Goal: Transaction & Acquisition: Book appointment/travel/reservation

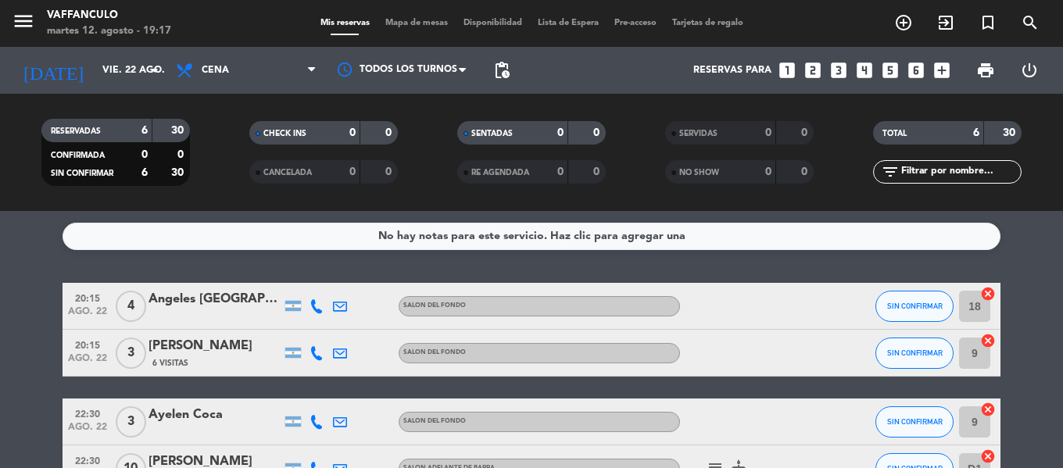
scroll to position [149, 0]
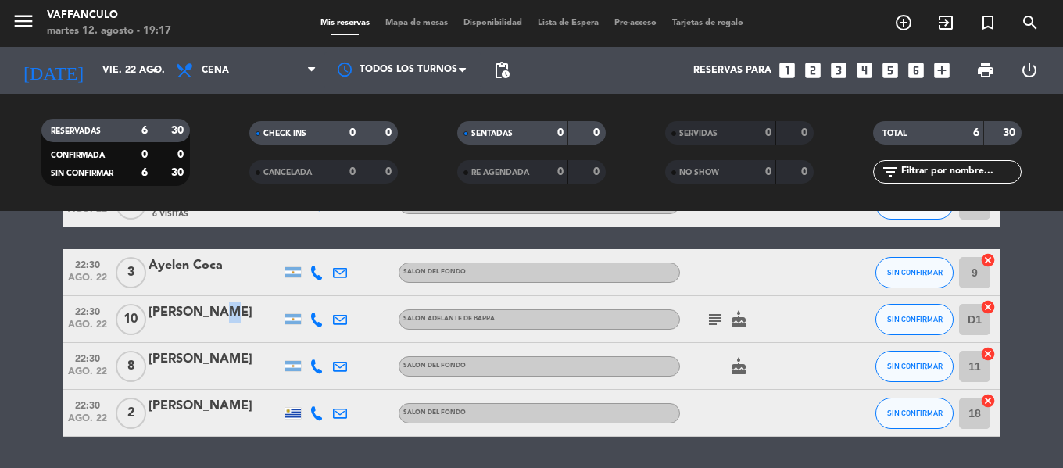
click at [209, 296] on div "22:30 ago. 22 10 [PERSON_NAME] SALON ADELANTE DE BARRA subject cake SIN CONFIRM…" at bounding box center [532, 319] width 938 height 47
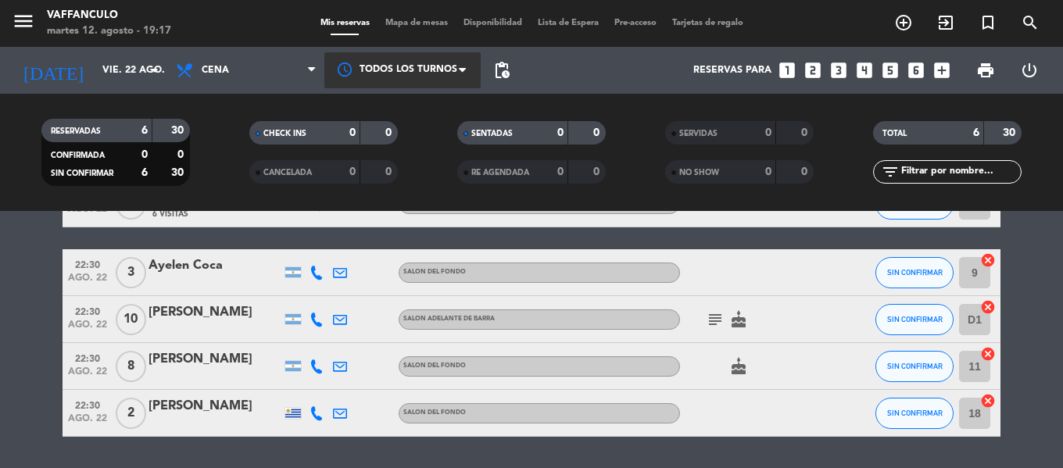
click at [414, 71] on div at bounding box center [402, 69] width 156 height 35
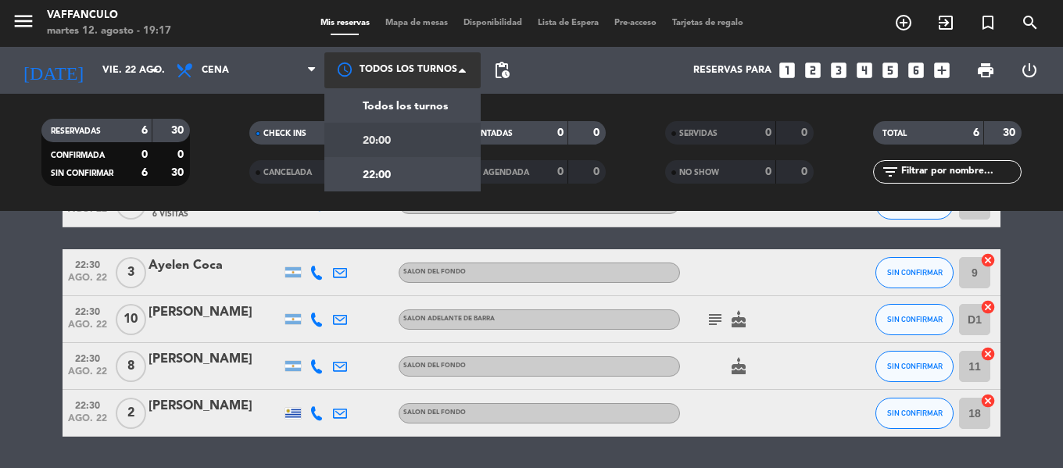
click at [409, 144] on div "20:00" at bounding box center [402, 140] width 156 height 34
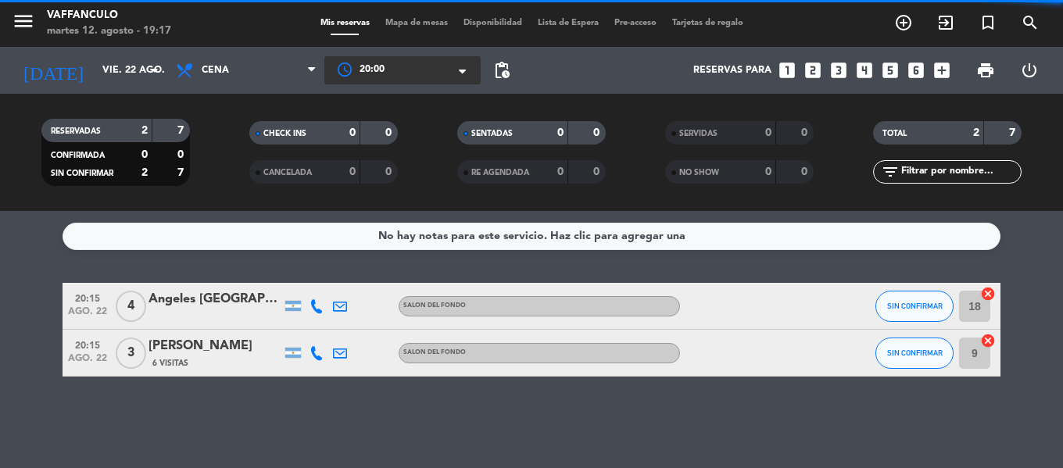
scroll to position [0, 0]
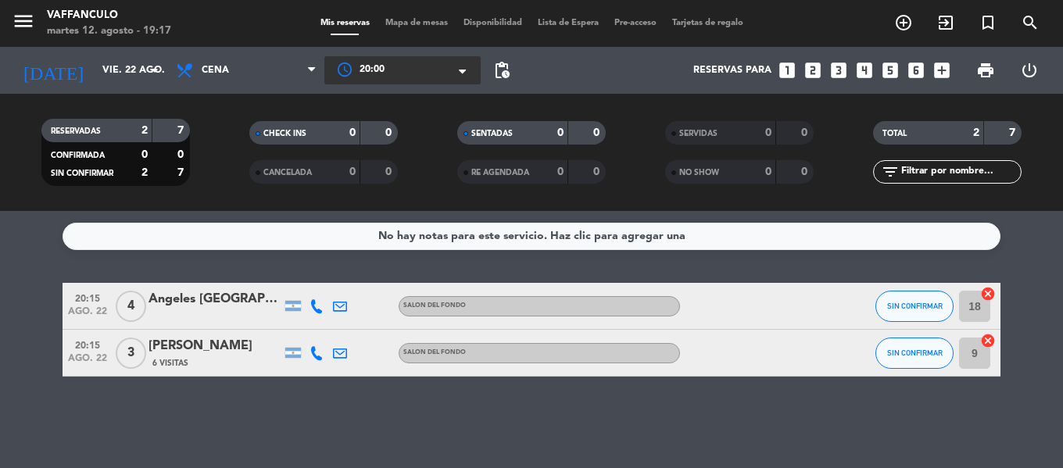
click at [103, 77] on input "vie. 22 ago." at bounding box center [161, 70] width 132 height 27
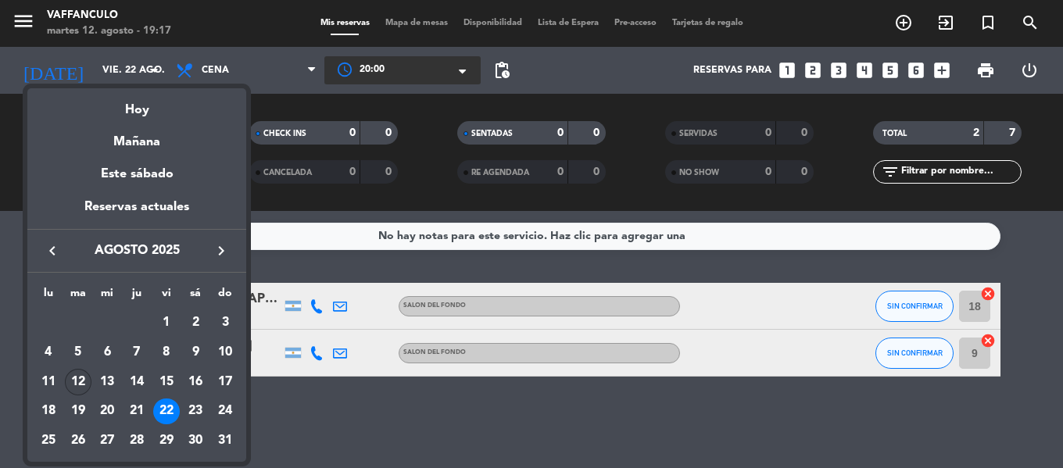
click at [80, 387] on div "12" at bounding box center [78, 382] width 27 height 27
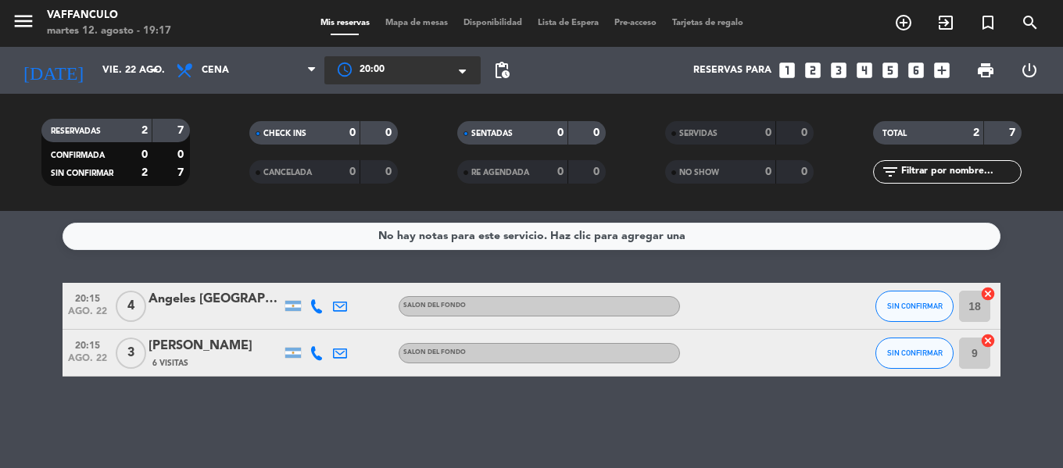
type input "[DATE] ago."
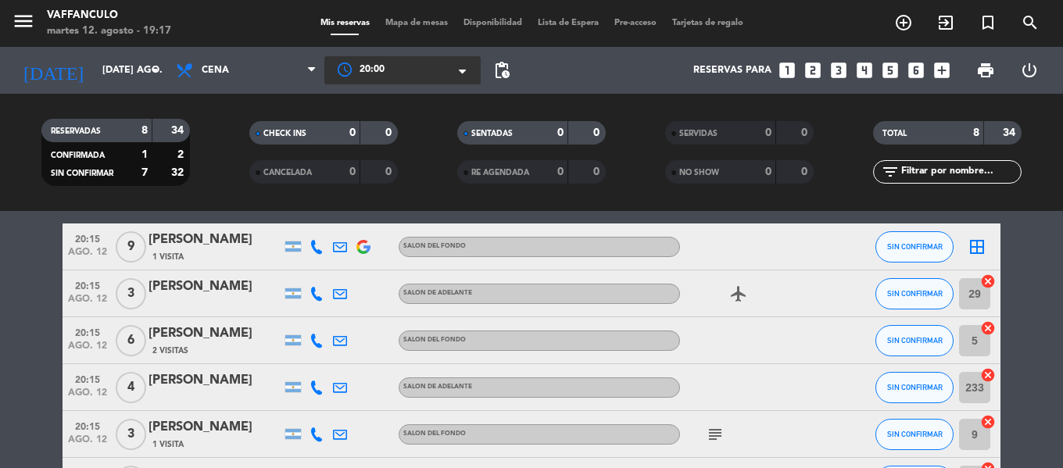
scroll to position [156, 0]
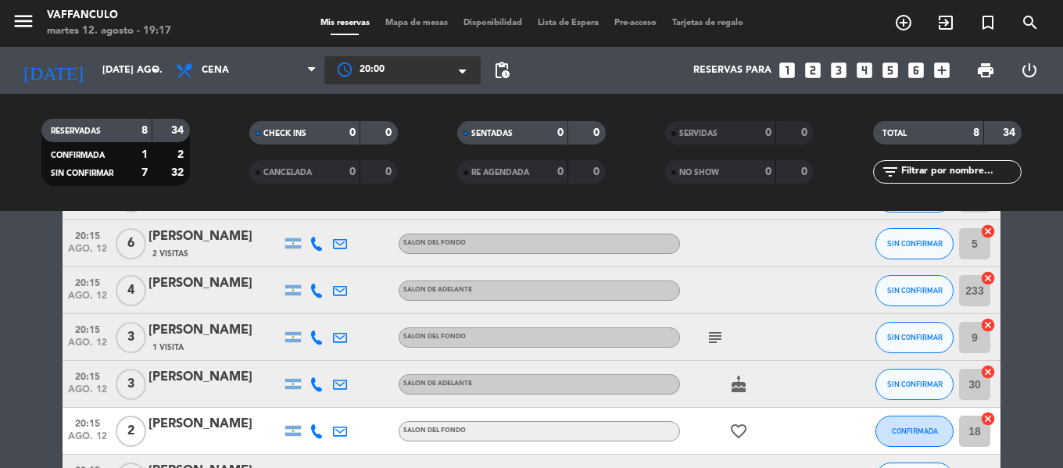
click at [383, 75] on span "20:00" at bounding box center [372, 71] width 25 height 16
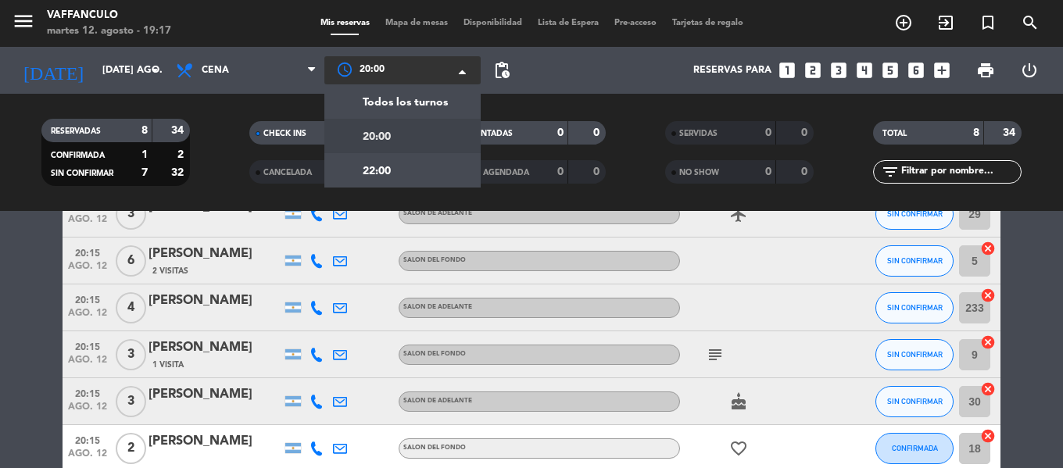
scroll to position [0, 0]
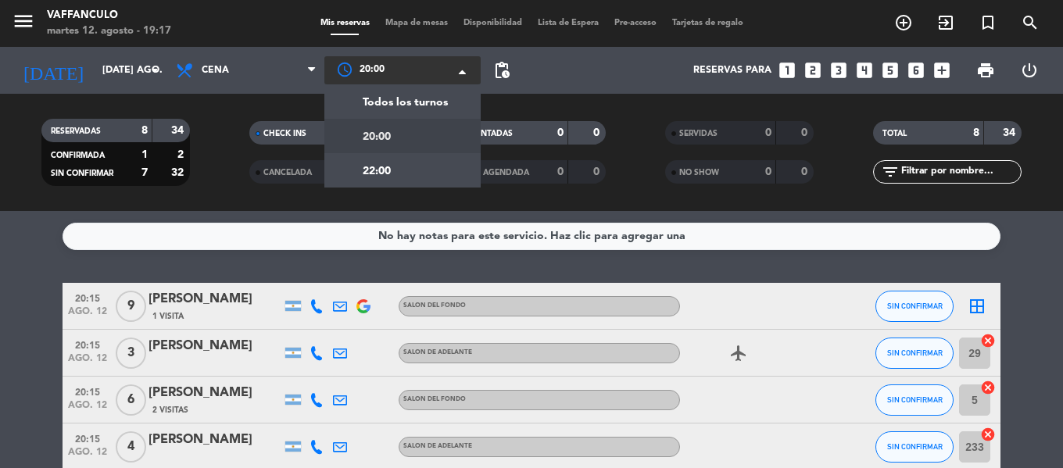
click at [129, 294] on span "9" at bounding box center [131, 306] width 30 height 31
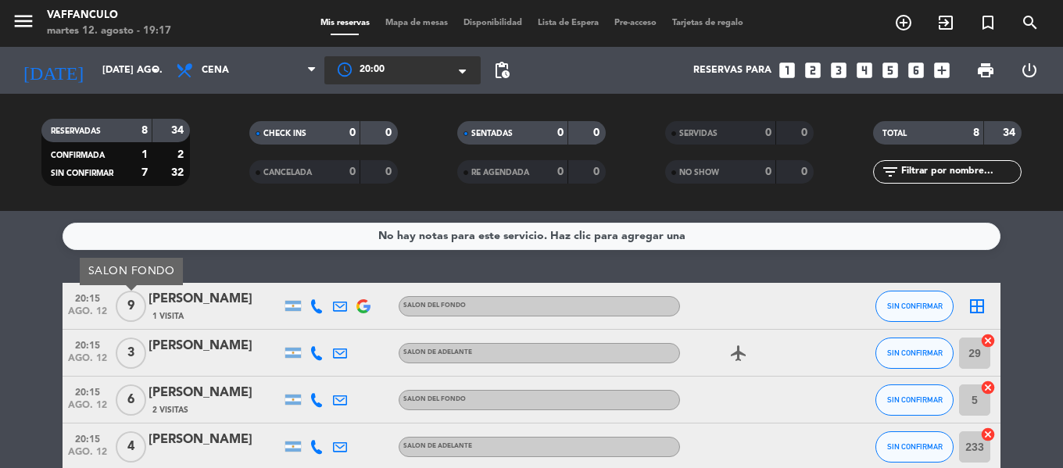
click at [25, 294] on bookings-row "20:15 ago. 12 9 SALON FONDO [PERSON_NAME] 1 Visita SALON DEL FONDO SIN CONFIRMA…" at bounding box center [531, 470] width 1063 height 375
click at [138, 397] on span "6" at bounding box center [131, 400] width 30 height 31
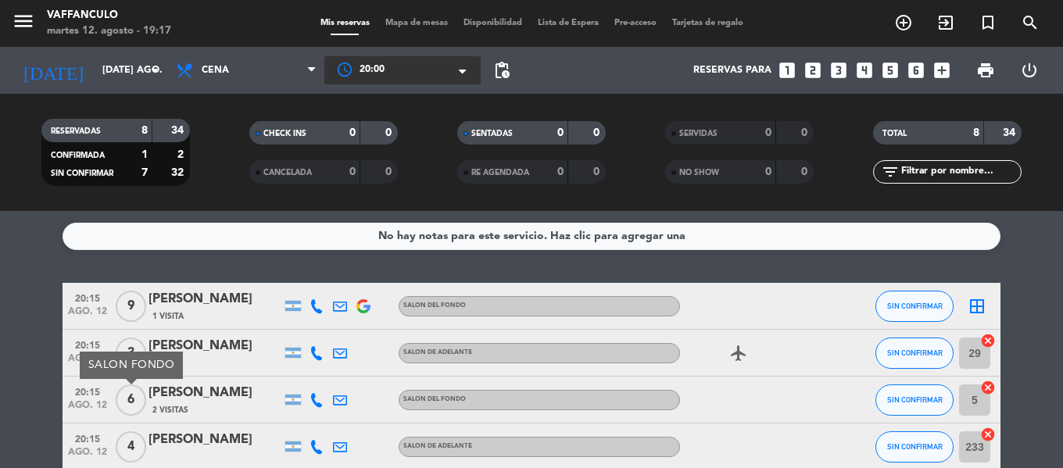
click at [56, 356] on bookings-row "20:15 ago. 12 9 [PERSON_NAME] 1 Visita SALON DEL FONDO SIN CONFIRMAR border_all…" at bounding box center [531, 470] width 1063 height 375
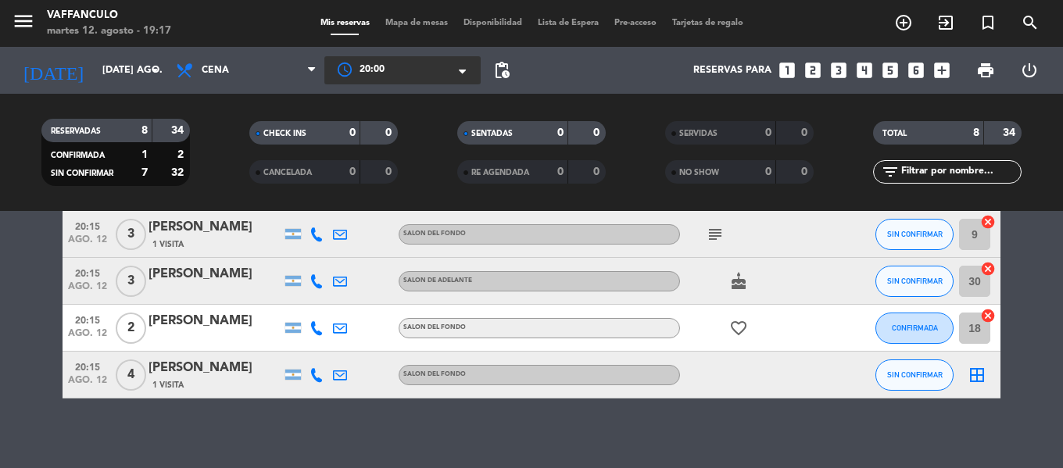
scroll to position [268, 0]
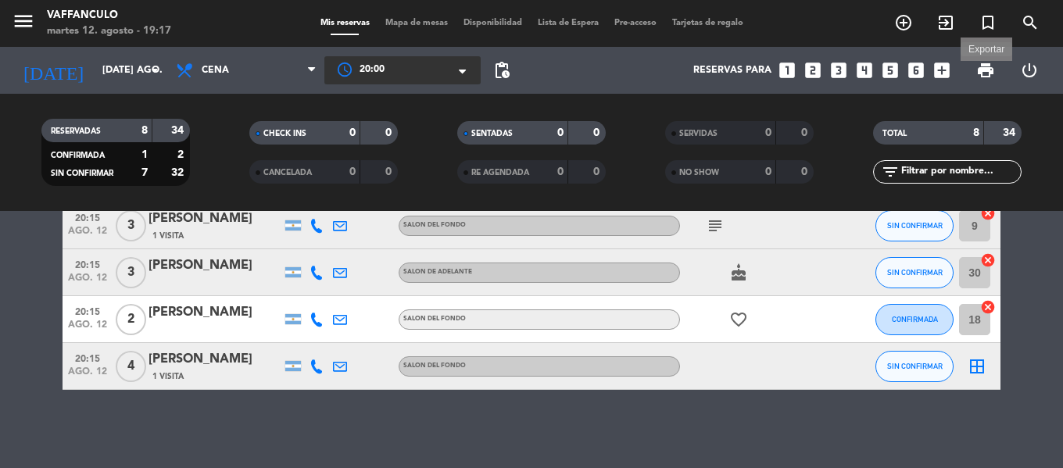
click at [981, 69] on span "print" at bounding box center [986, 70] width 19 height 19
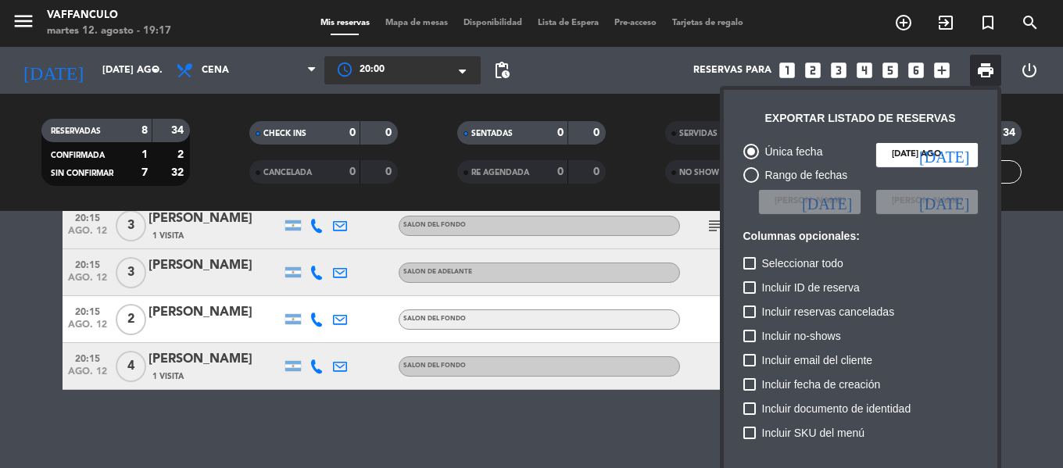
scroll to position [95, 0]
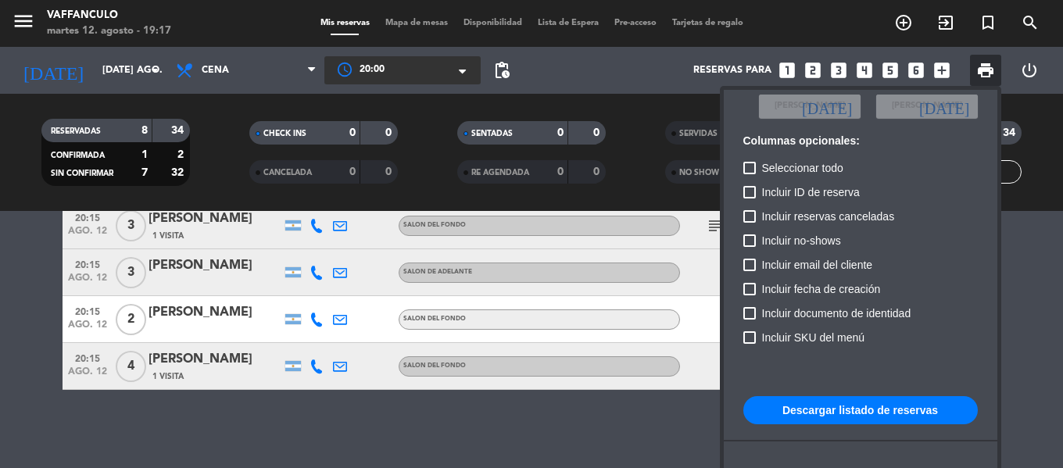
click at [780, 400] on button "Descargar listado de reservas" at bounding box center [861, 410] width 235 height 28
click at [912, 21] on div at bounding box center [531, 234] width 1063 height 468
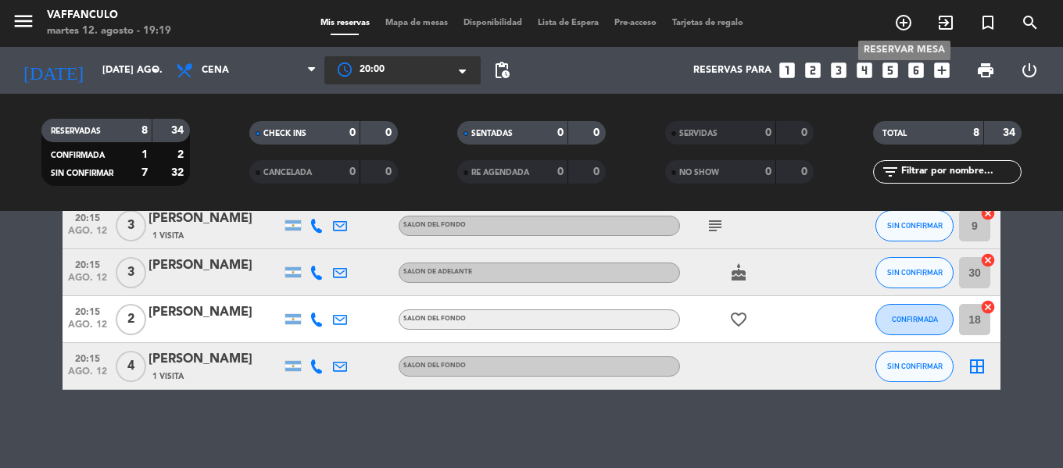
click at [906, 22] on icon "add_circle_outline" at bounding box center [904, 22] width 19 height 19
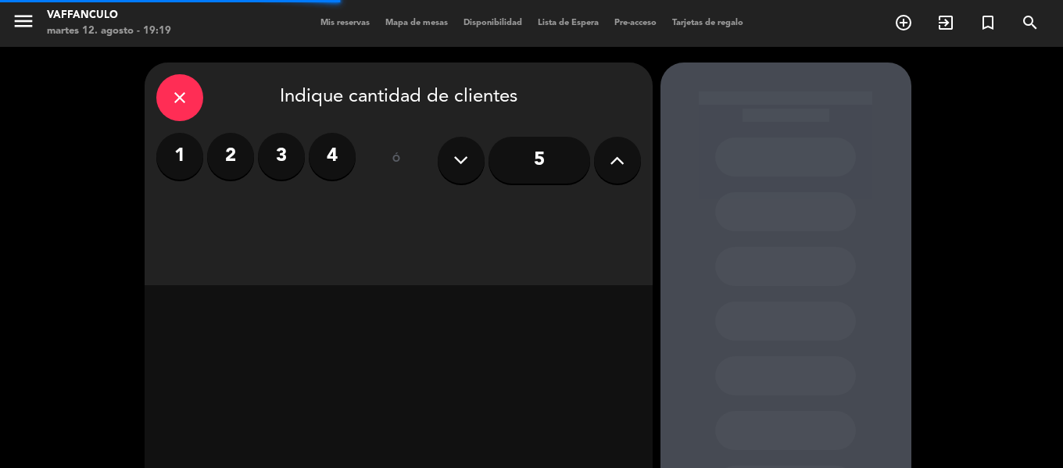
click at [601, 152] on button at bounding box center [617, 160] width 47 height 47
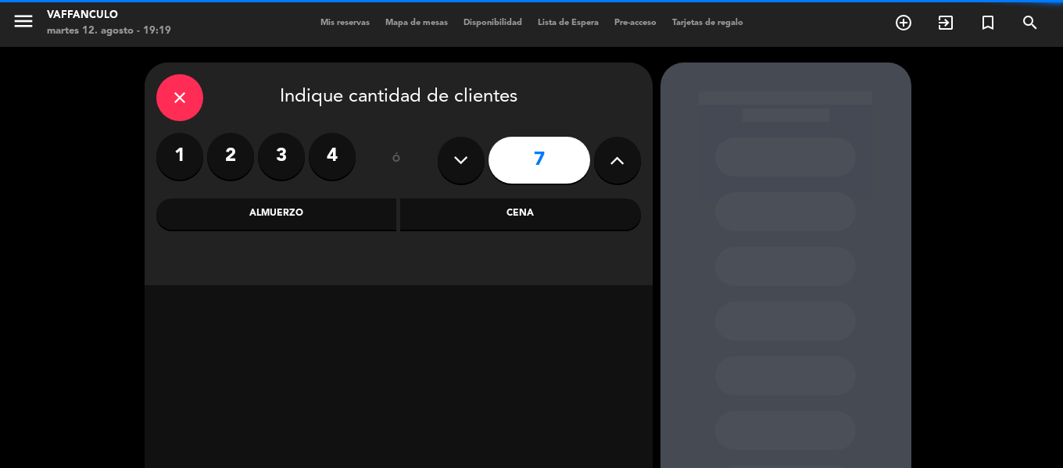
click at [601, 152] on button at bounding box center [617, 160] width 47 height 47
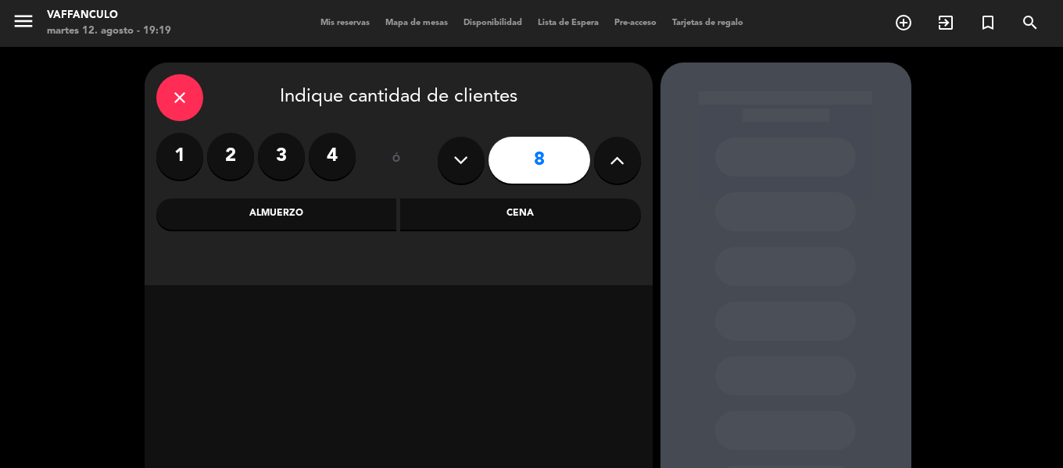
click at [529, 206] on div "Cena" at bounding box center [520, 214] width 241 height 31
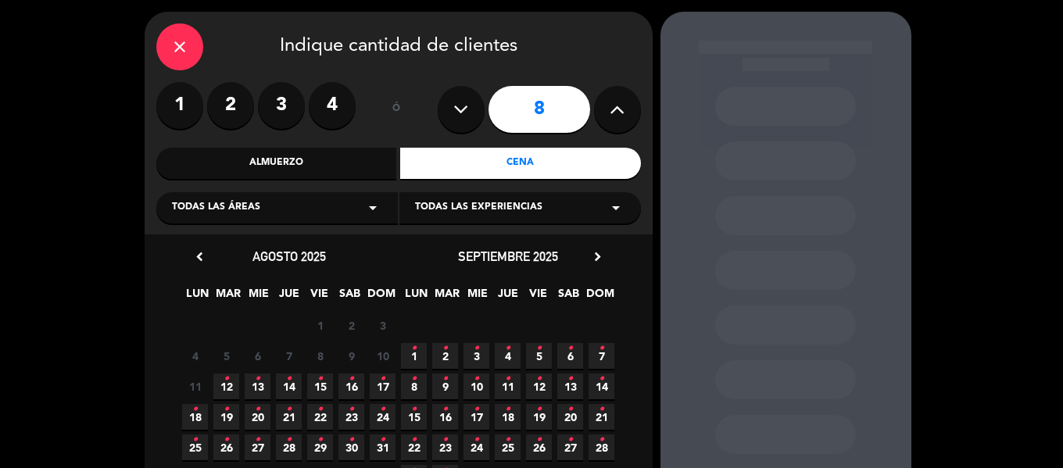
scroll to position [78, 0]
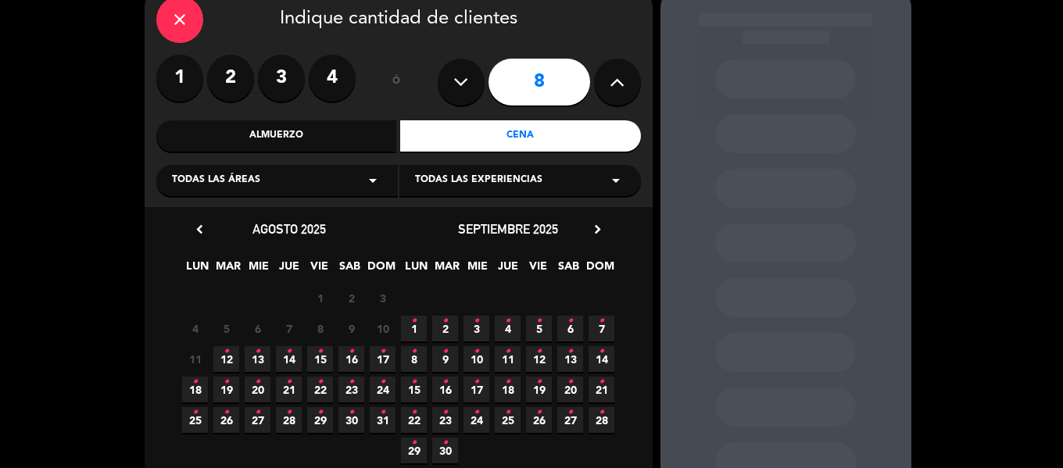
click at [321, 385] on icon "•" at bounding box center [319, 382] width 5 height 25
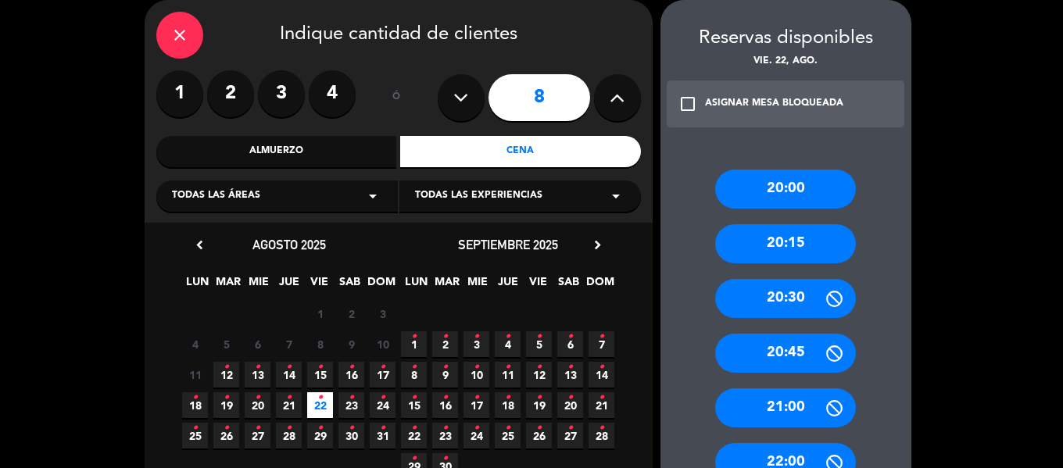
click at [601, 93] on button at bounding box center [617, 97] width 47 height 47
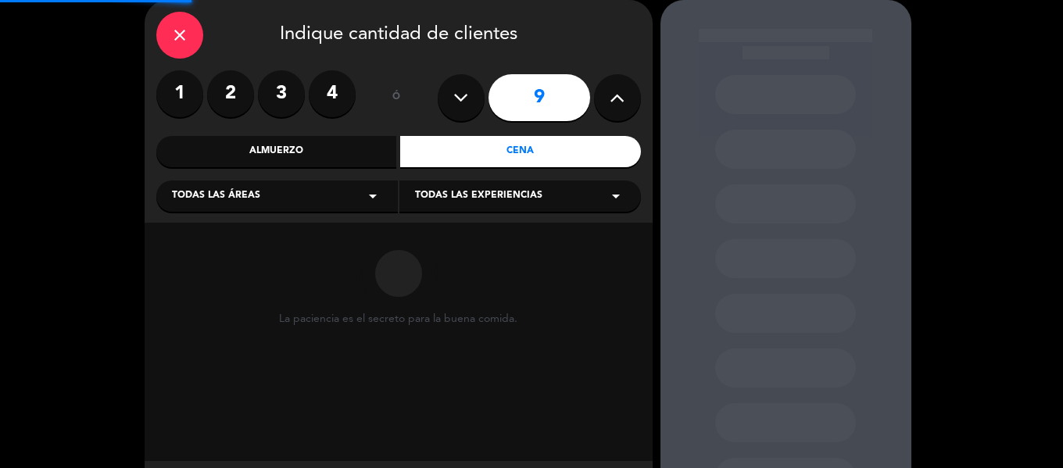
type input "10"
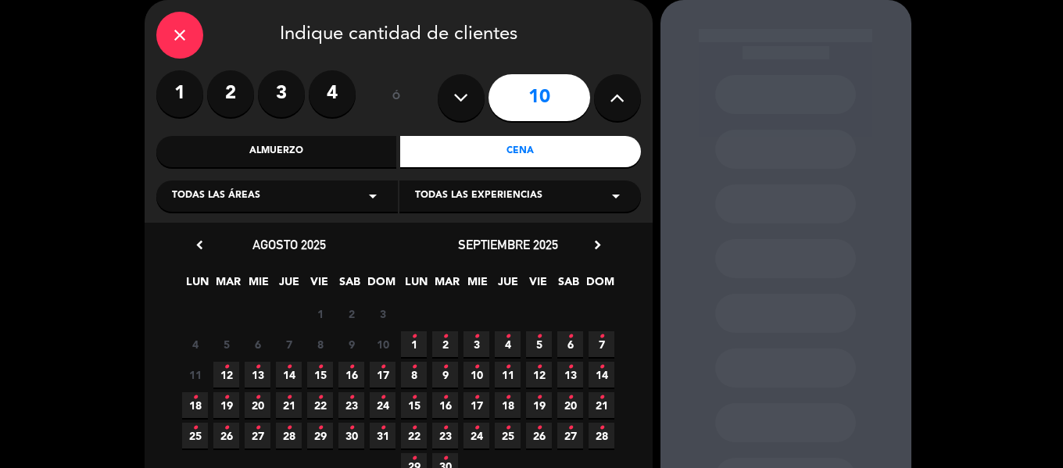
click at [317, 407] on span "22 •" at bounding box center [320, 406] width 26 height 26
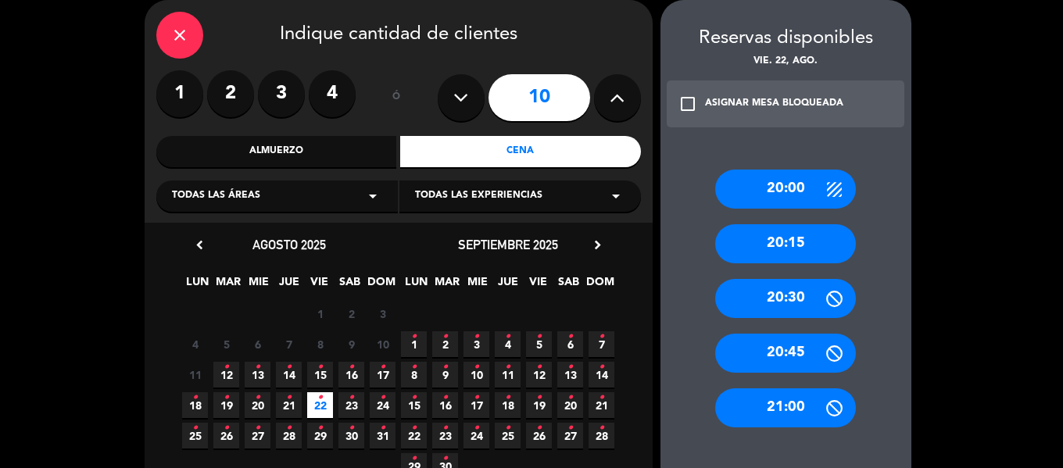
click at [773, 170] on div "20:00" at bounding box center [785, 189] width 141 height 39
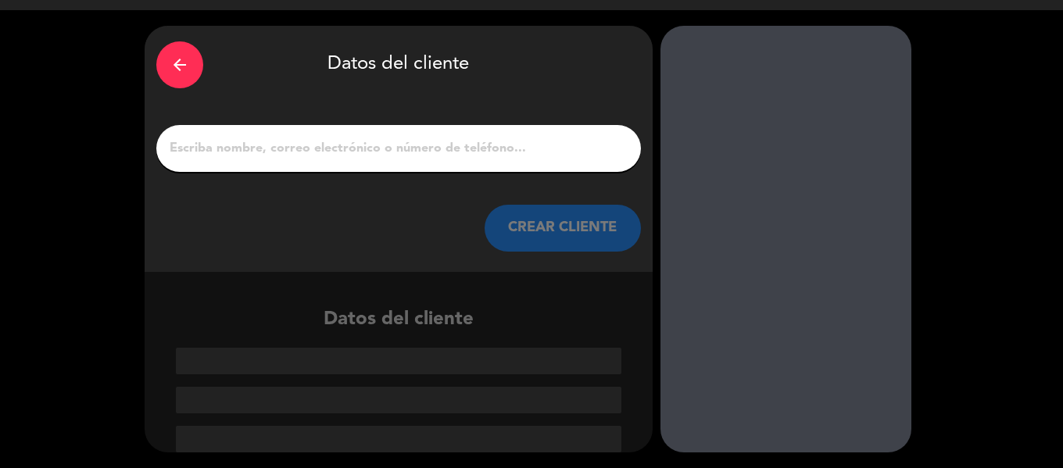
drag, startPoint x: 389, startPoint y: 163, endPoint x: 389, endPoint y: 149, distance: 14.1
click at [389, 156] on div at bounding box center [398, 148] width 485 height 47
click at [389, 149] on input "1" at bounding box center [398, 149] width 461 height 22
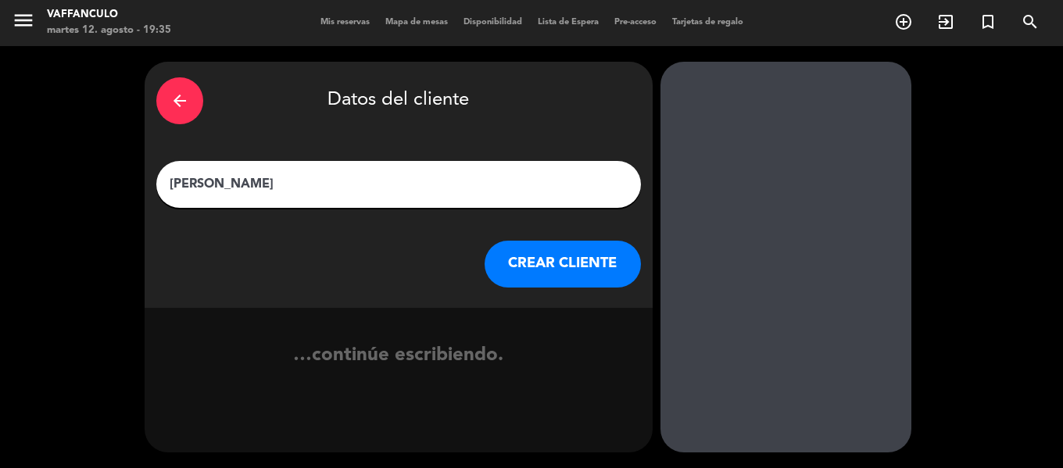
type input "[PERSON_NAME]"
click at [558, 257] on button "CREAR CLIENTE" at bounding box center [563, 264] width 156 height 47
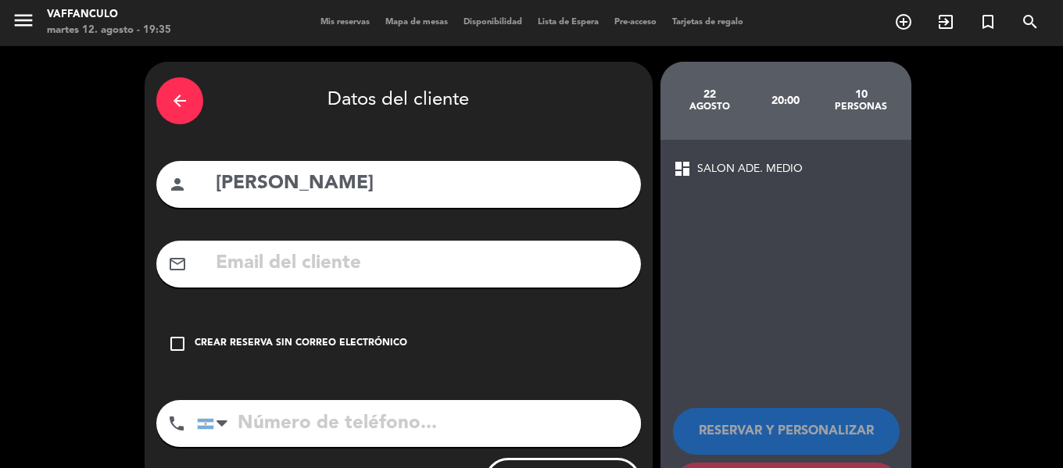
click at [289, 357] on div "check_box_outline_blank Crear reserva sin correo electrónico" at bounding box center [398, 344] width 485 height 47
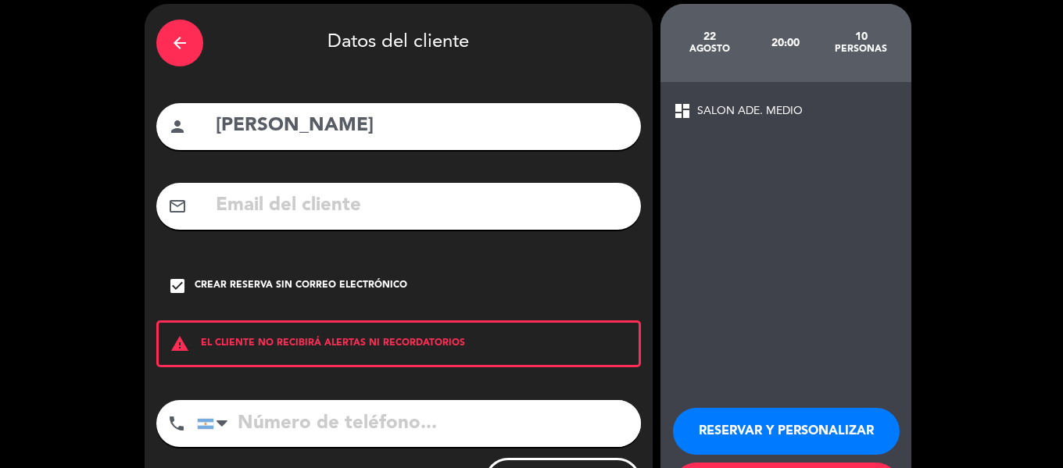
scroll to position [134, 0]
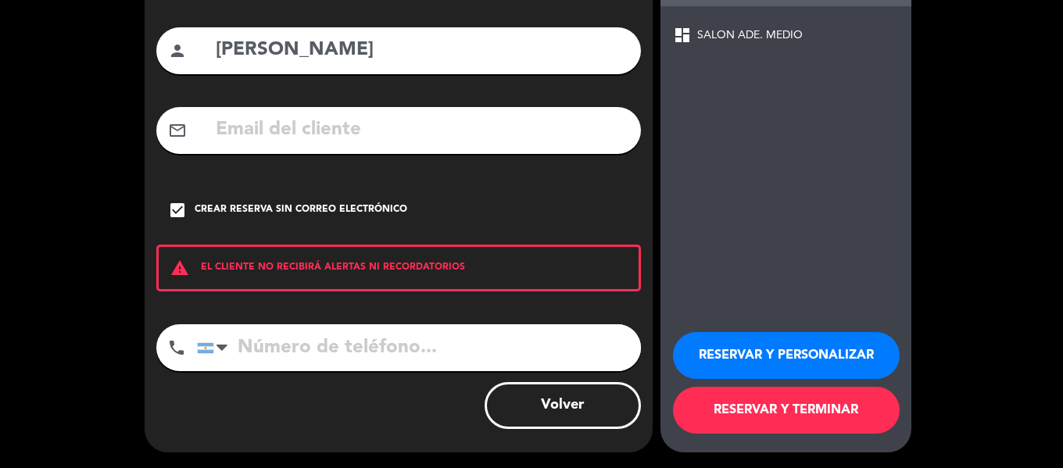
click at [762, 360] on button "RESERVAR Y PERSONALIZAR" at bounding box center [786, 355] width 227 height 47
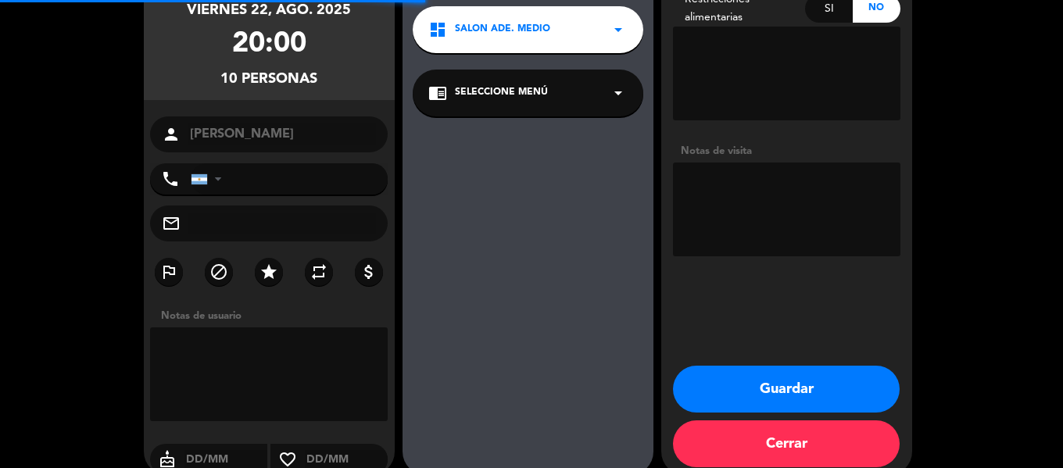
scroll to position [63, 0]
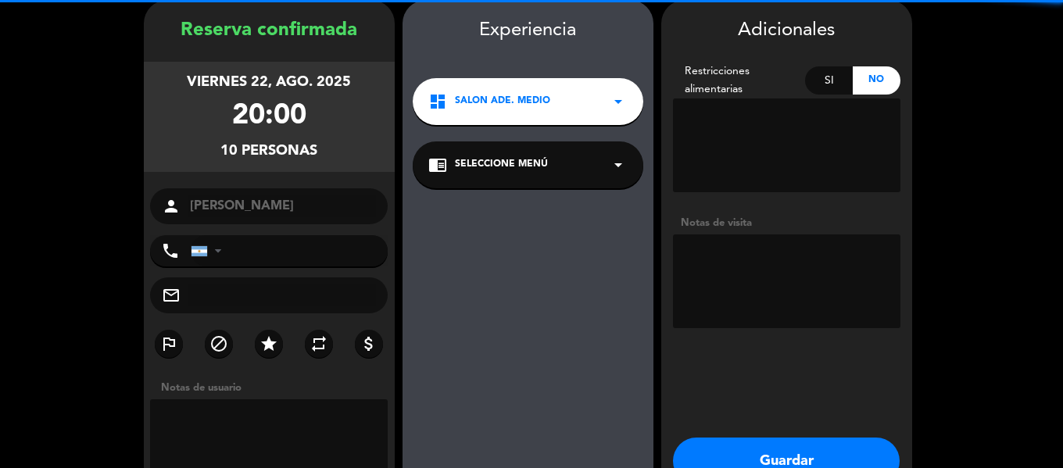
drag, startPoint x: 536, startPoint y: 96, endPoint x: 540, endPoint y: 106, distance: 10.2
click at [539, 99] on span "SALON ADE. MEDIO" at bounding box center [502, 102] width 95 height 16
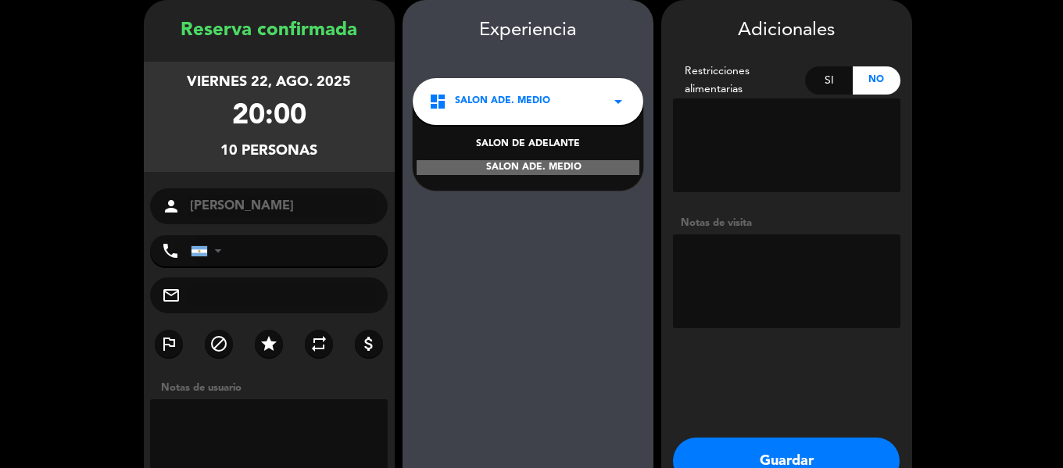
click at [556, 96] on div "dashboard SALON ADE. MEDIO arrow_drop_down" at bounding box center [528, 101] width 231 height 47
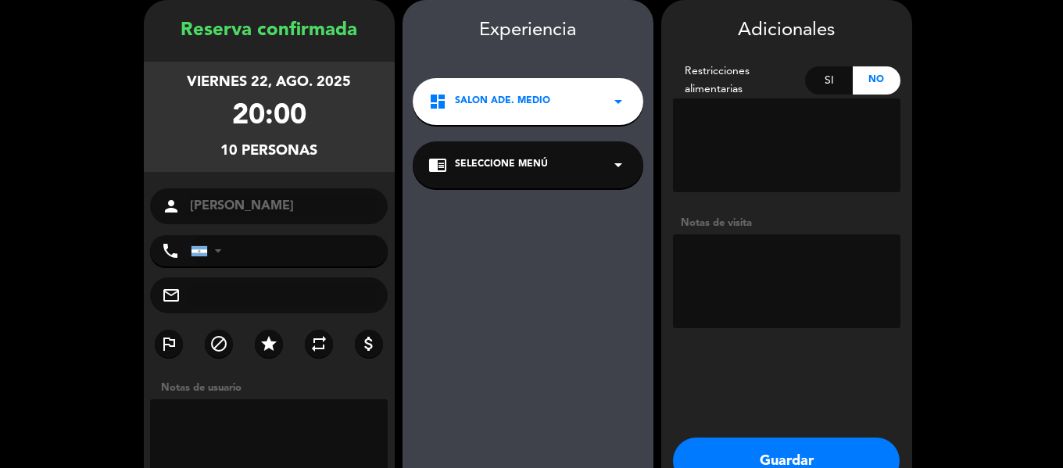
click at [547, 174] on div "chrome_reader_mode Seleccione Menú arrow_drop_down" at bounding box center [528, 165] width 231 height 47
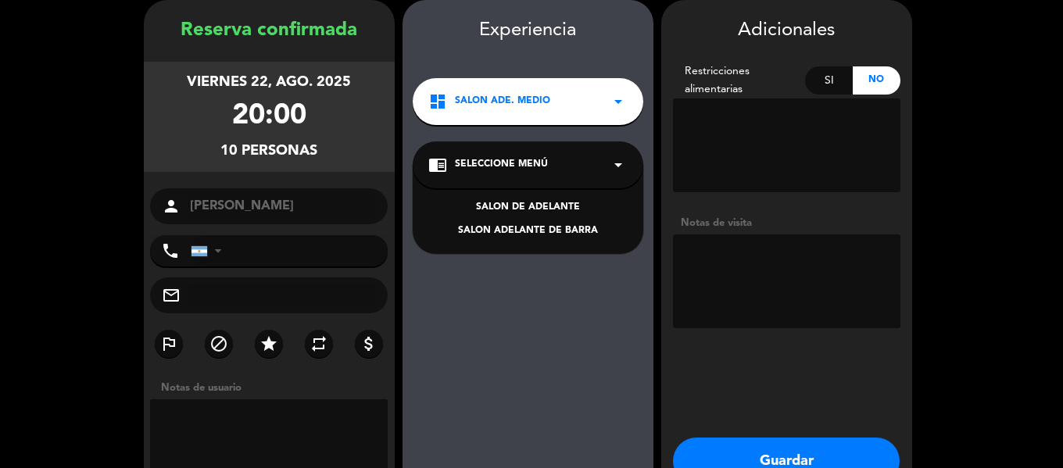
click at [537, 114] on div "dashboard SALON ADE. MEDIO arrow_drop_down" at bounding box center [528, 101] width 231 height 47
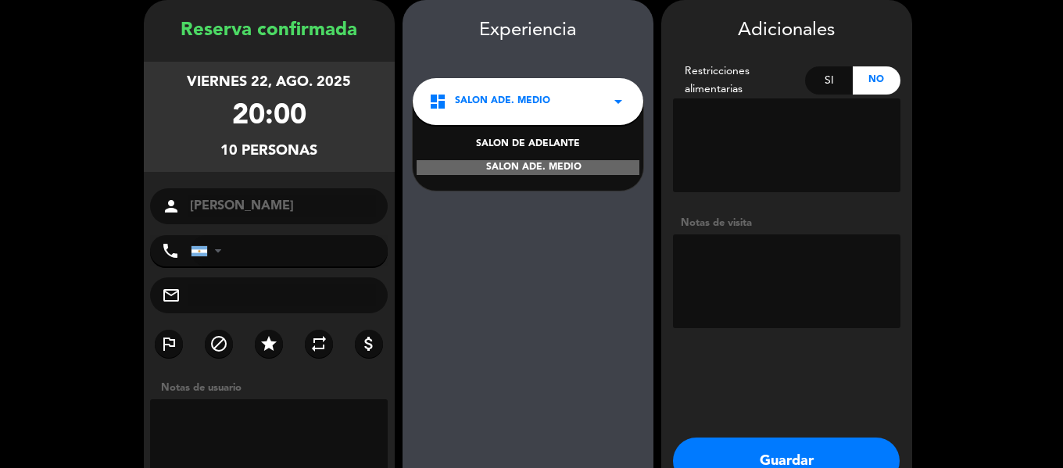
click at [783, 453] on button "Guardar" at bounding box center [786, 461] width 227 height 47
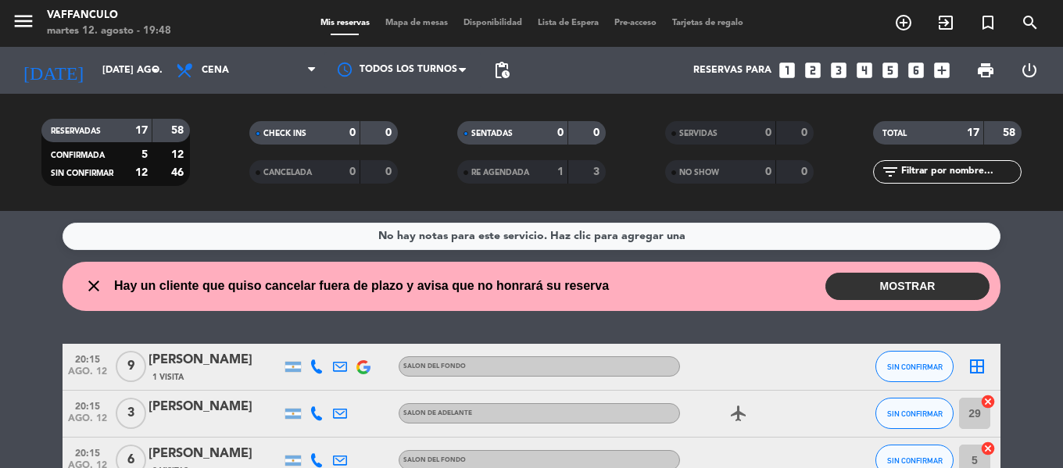
click at [866, 286] on button "MOSTRAR" at bounding box center [908, 286] width 164 height 27
